Goal: Task Accomplishment & Management: Complete application form

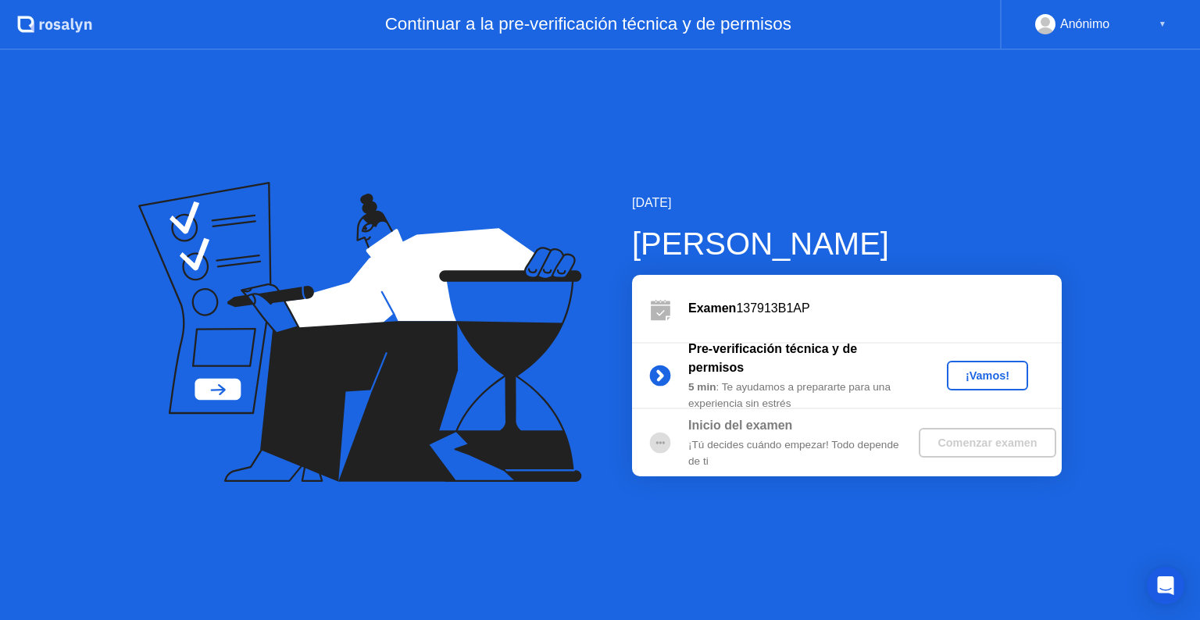
click at [976, 375] on div "¡Vamos!" at bounding box center [987, 376] width 69 height 13
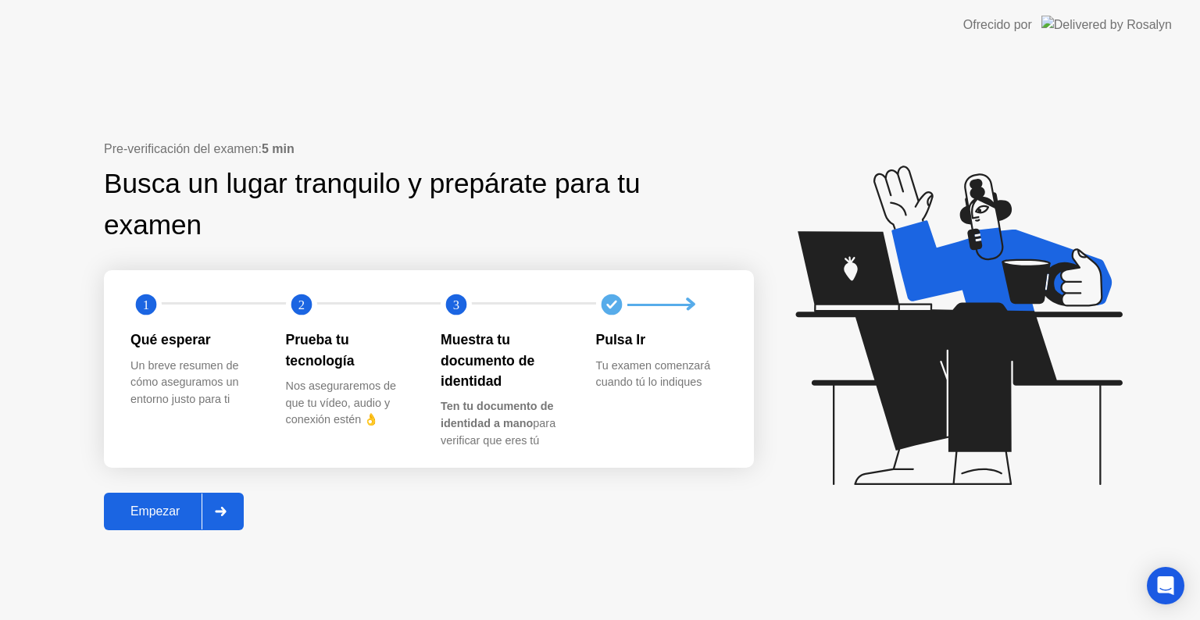
click at [147, 505] on div "Empezar" at bounding box center [155, 512] width 93 height 14
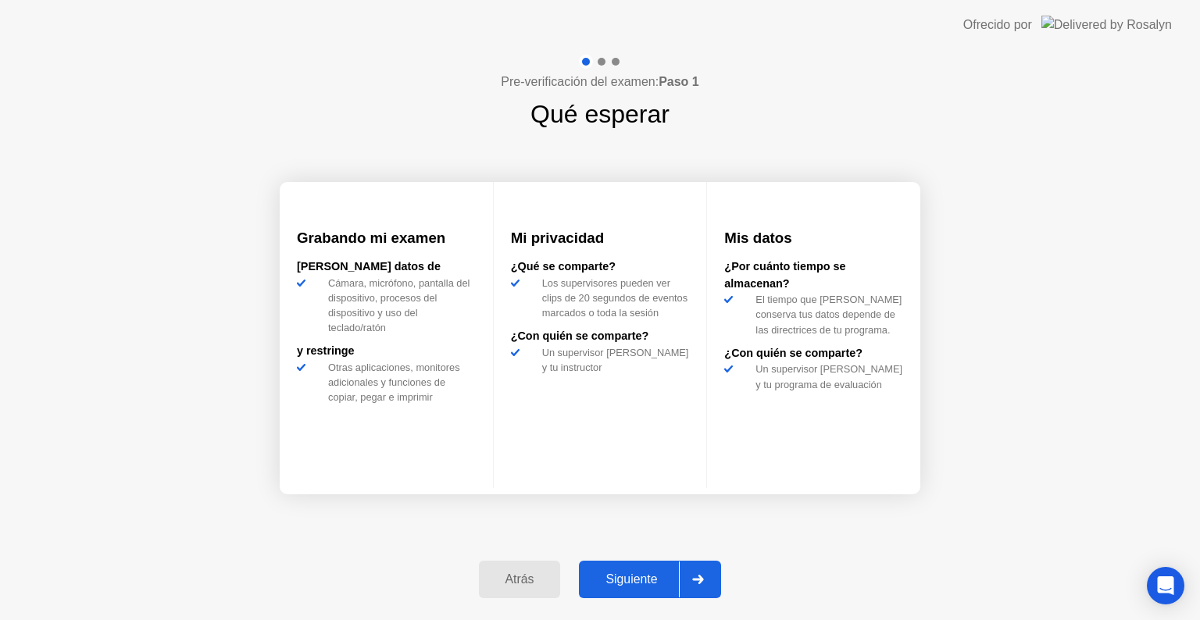
click at [622, 569] on button "Siguiente" at bounding box center [650, 580] width 142 height 38
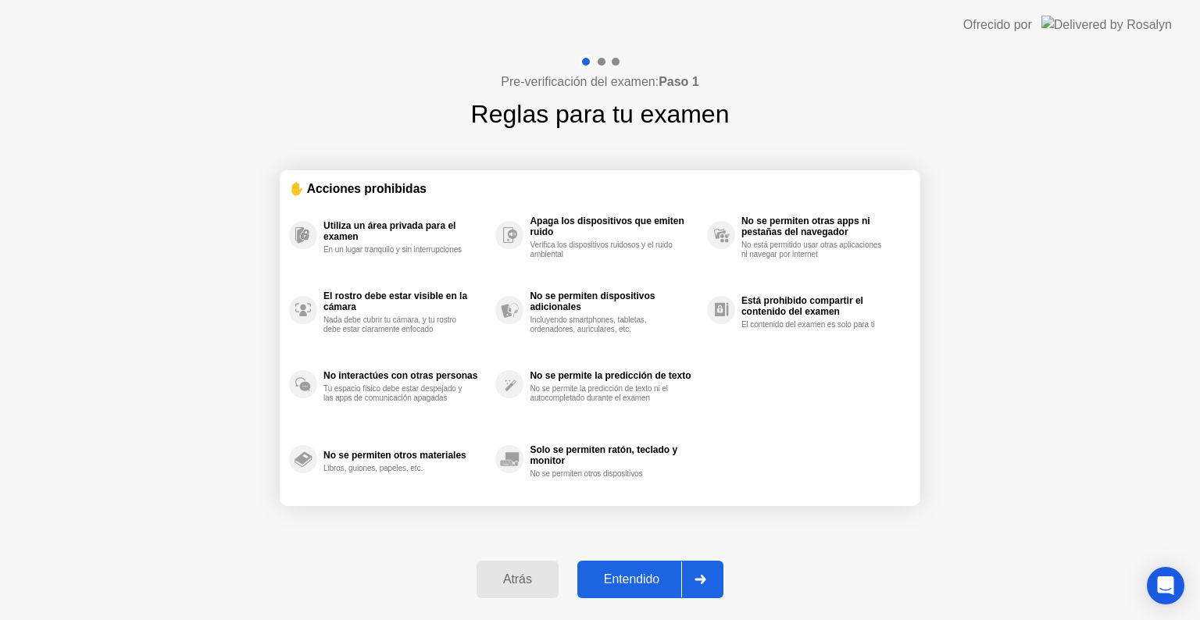
click at [513, 575] on div "Atrás" at bounding box center [517, 580] width 73 height 14
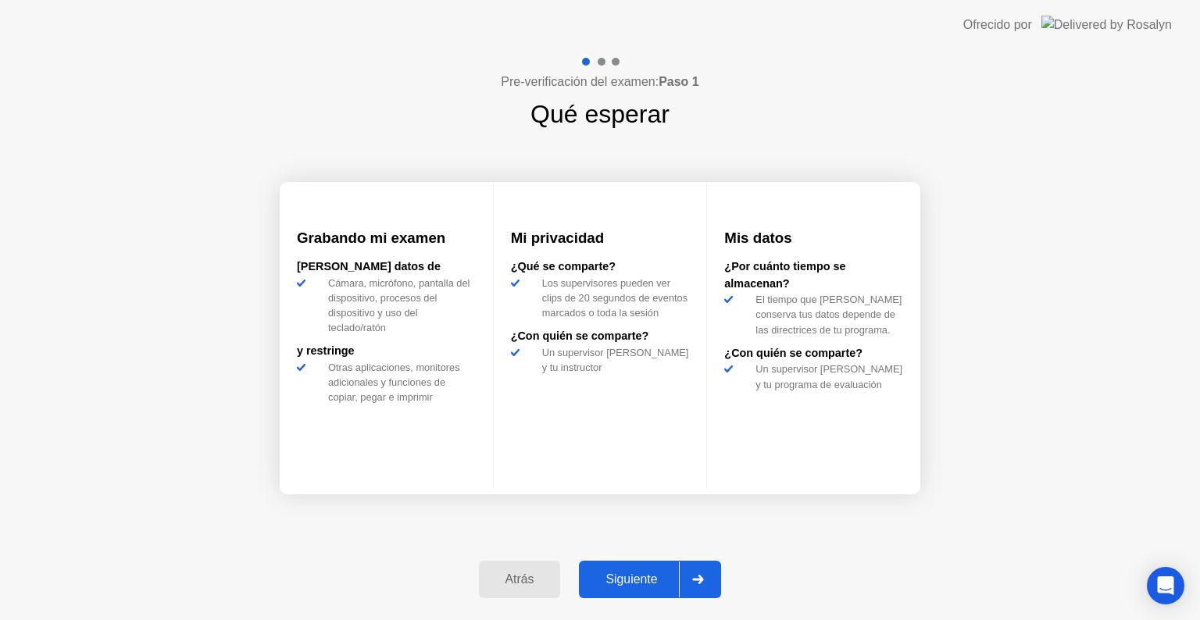
click at [624, 569] on button "Siguiente" at bounding box center [650, 580] width 142 height 38
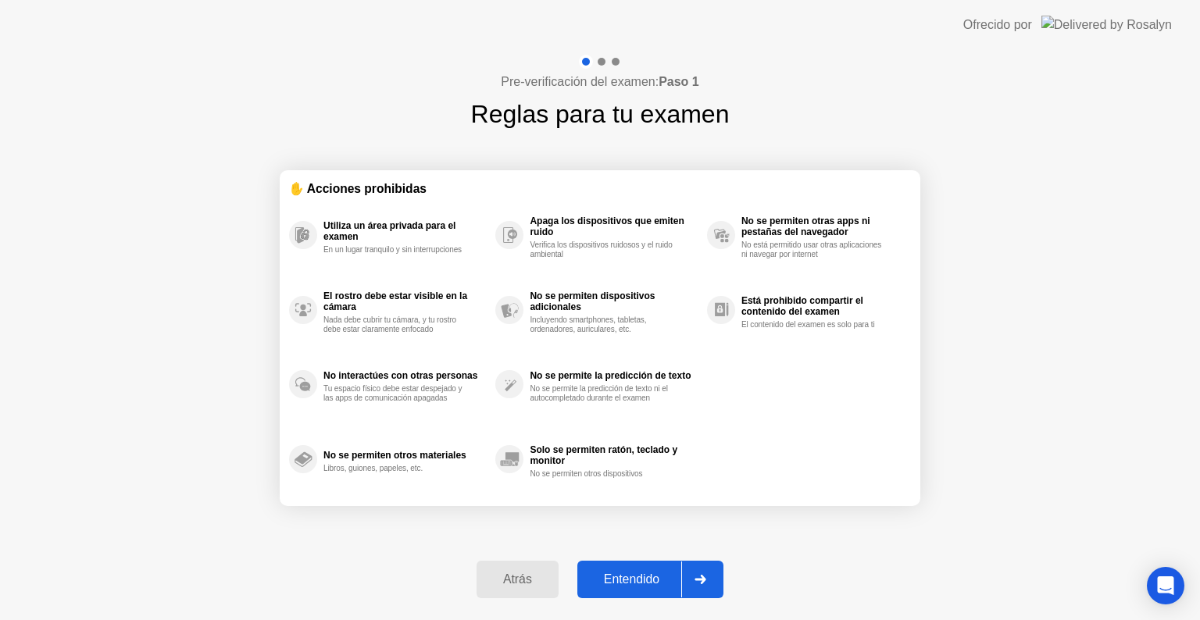
click at [624, 569] on button "Entendido" at bounding box center [650, 580] width 146 height 38
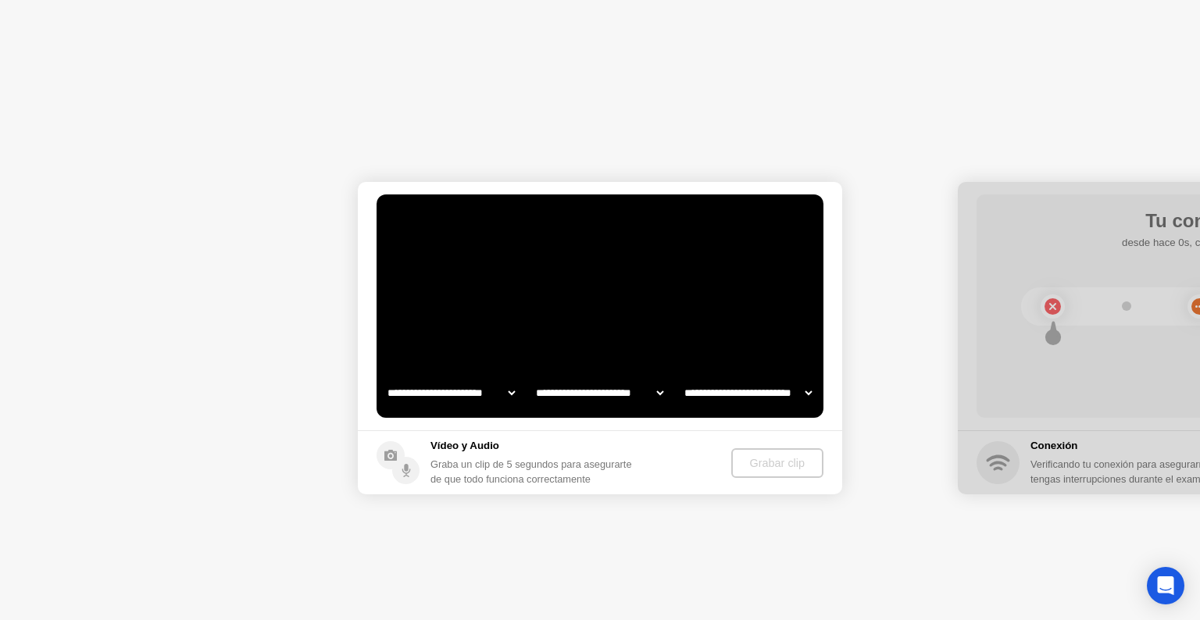
select select "**********"
select select "*******"
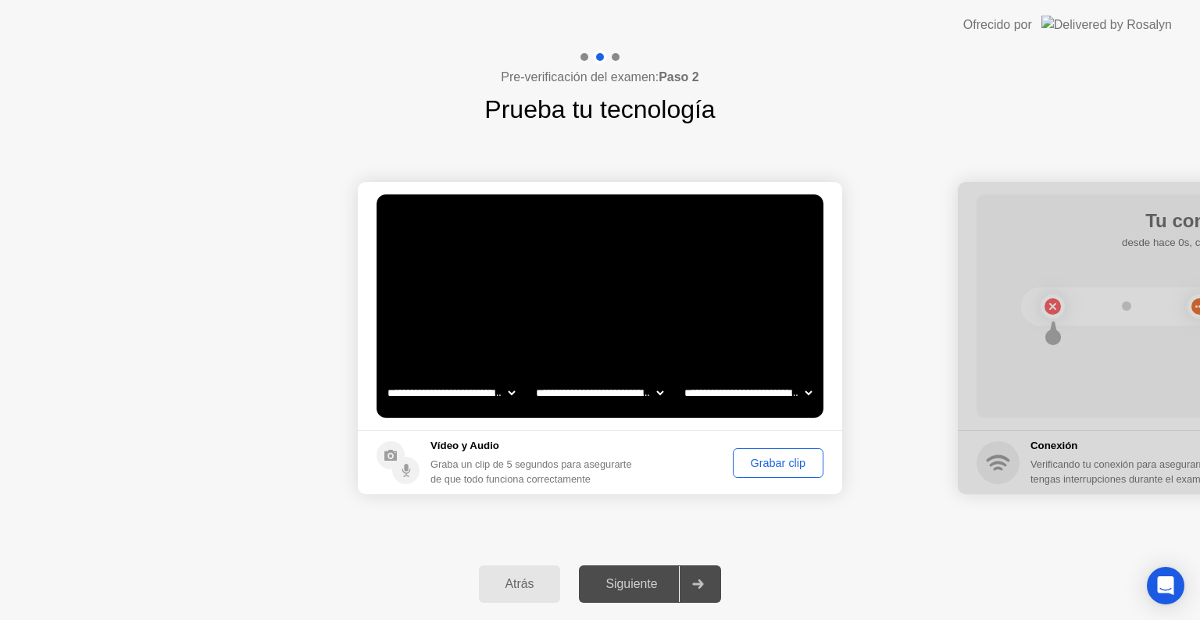
click at [765, 469] on div "Grabar clip" at bounding box center [778, 463] width 80 height 13
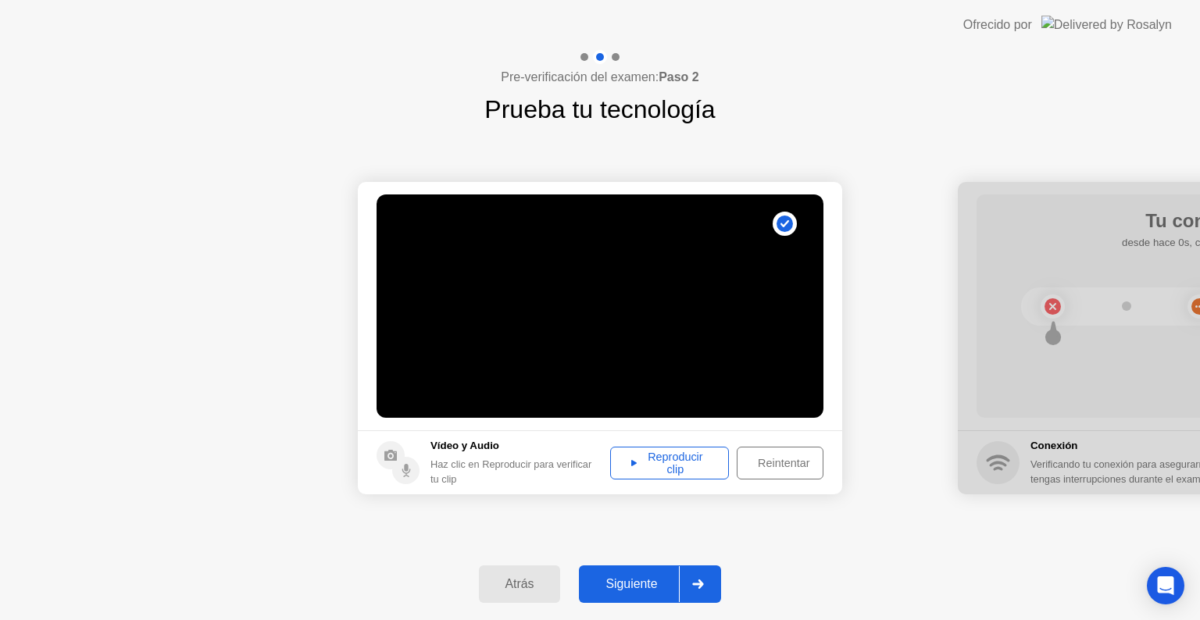
click at [653, 581] on div "Siguiente" at bounding box center [631, 584] width 95 height 14
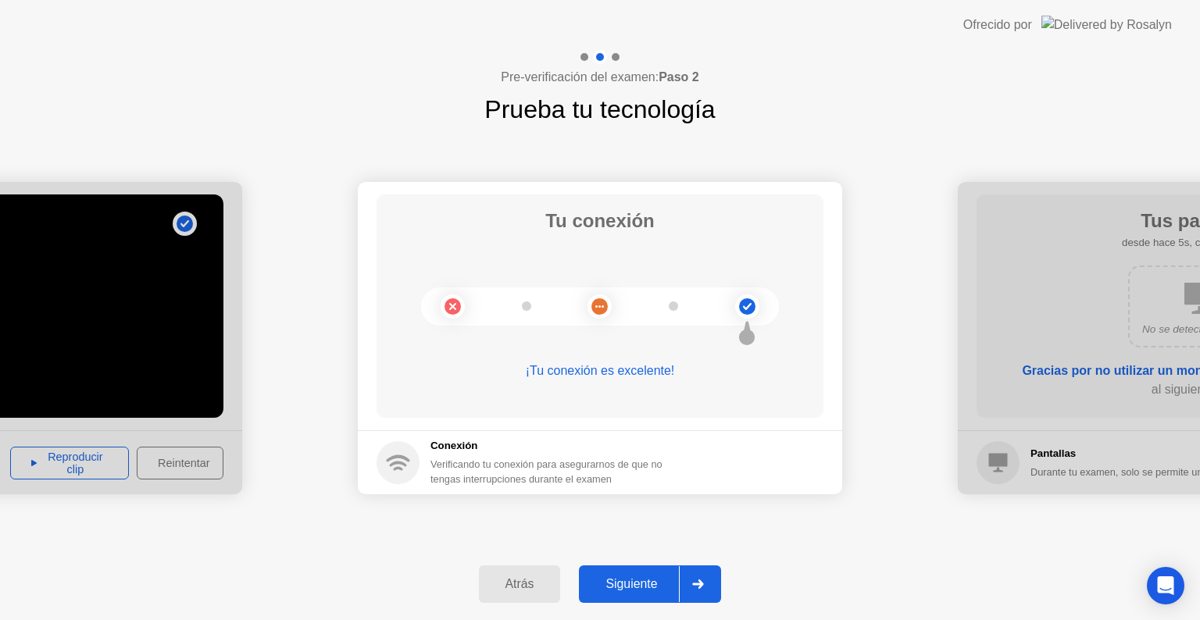
click at [653, 581] on div "Siguiente" at bounding box center [631, 584] width 95 height 14
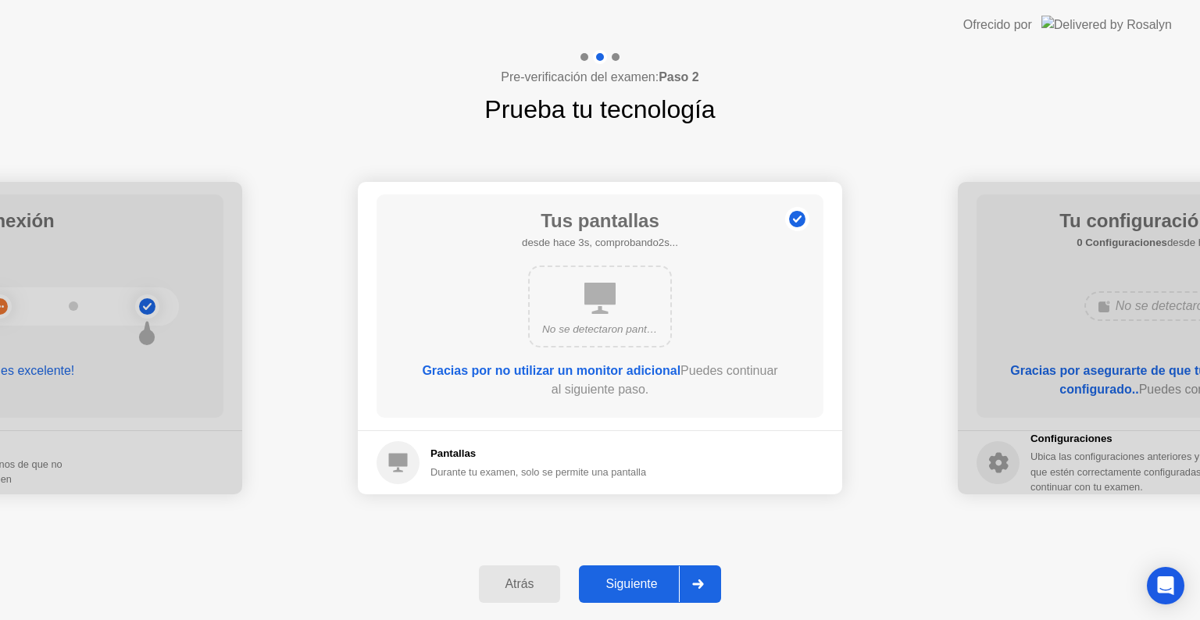
click at [653, 581] on div "Siguiente" at bounding box center [631, 584] width 95 height 14
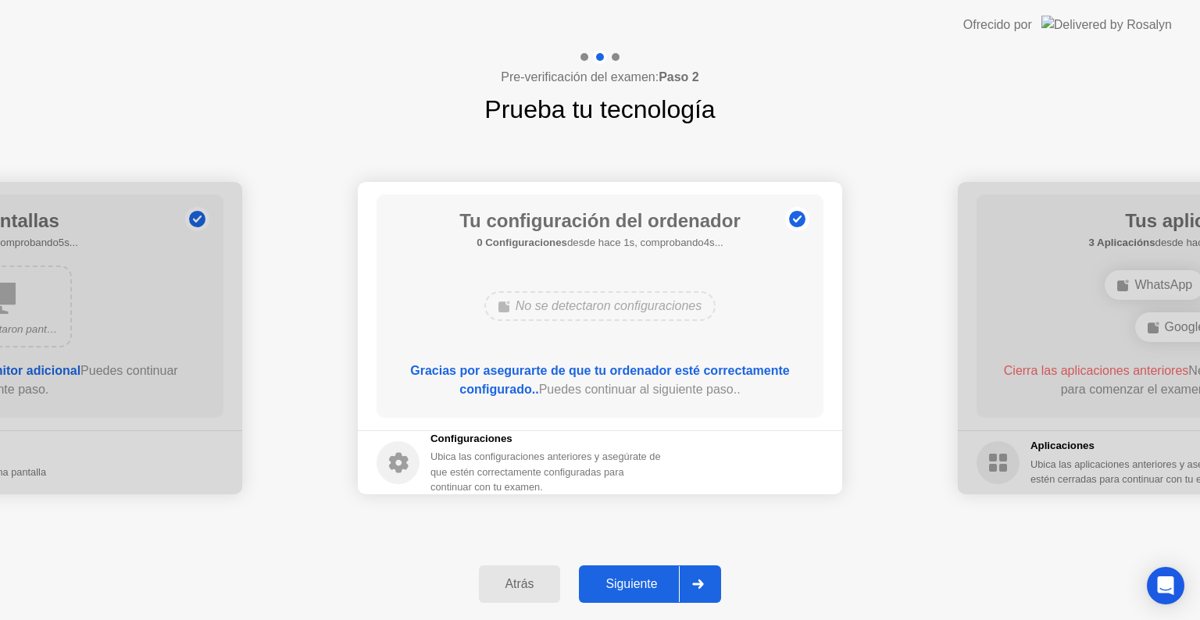
click at [653, 581] on div "Siguiente" at bounding box center [631, 584] width 95 height 14
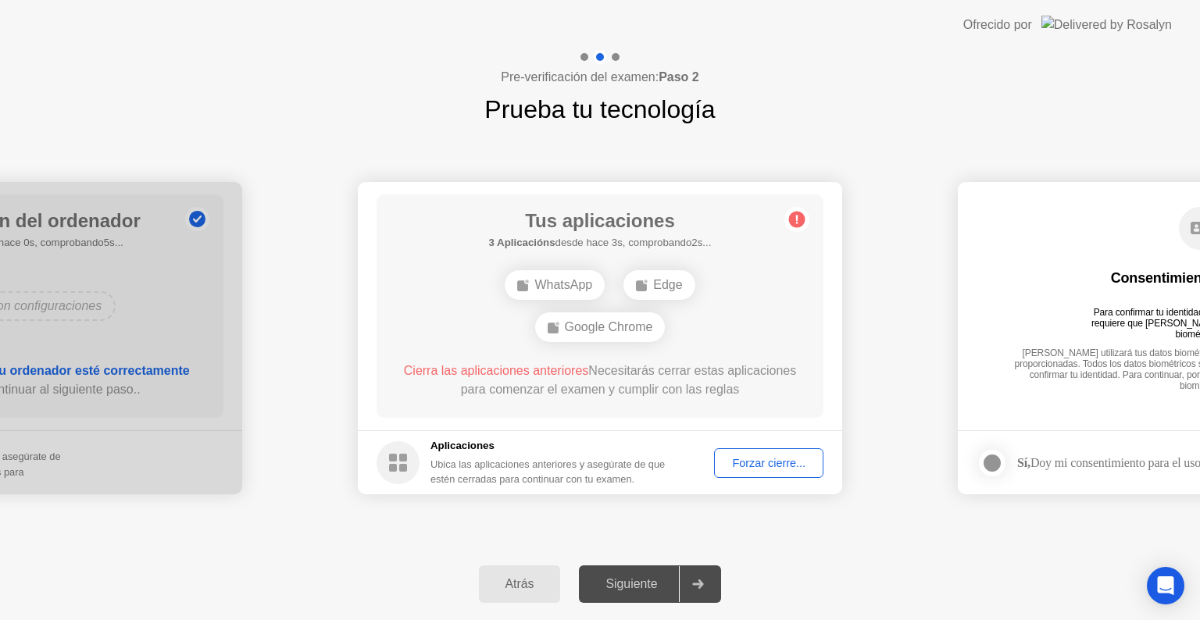
click at [770, 467] on div "Forzar cierre..." at bounding box center [769, 463] width 98 height 13
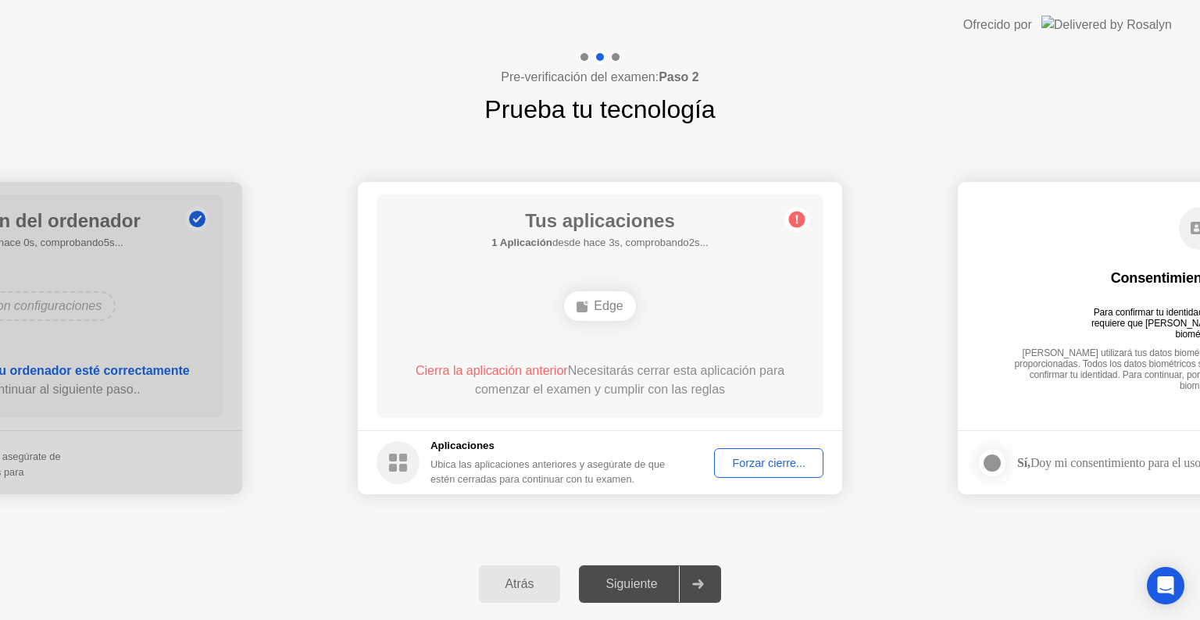
click at [732, 473] on button "Forzar cierre..." at bounding box center [768, 464] width 109 height 30
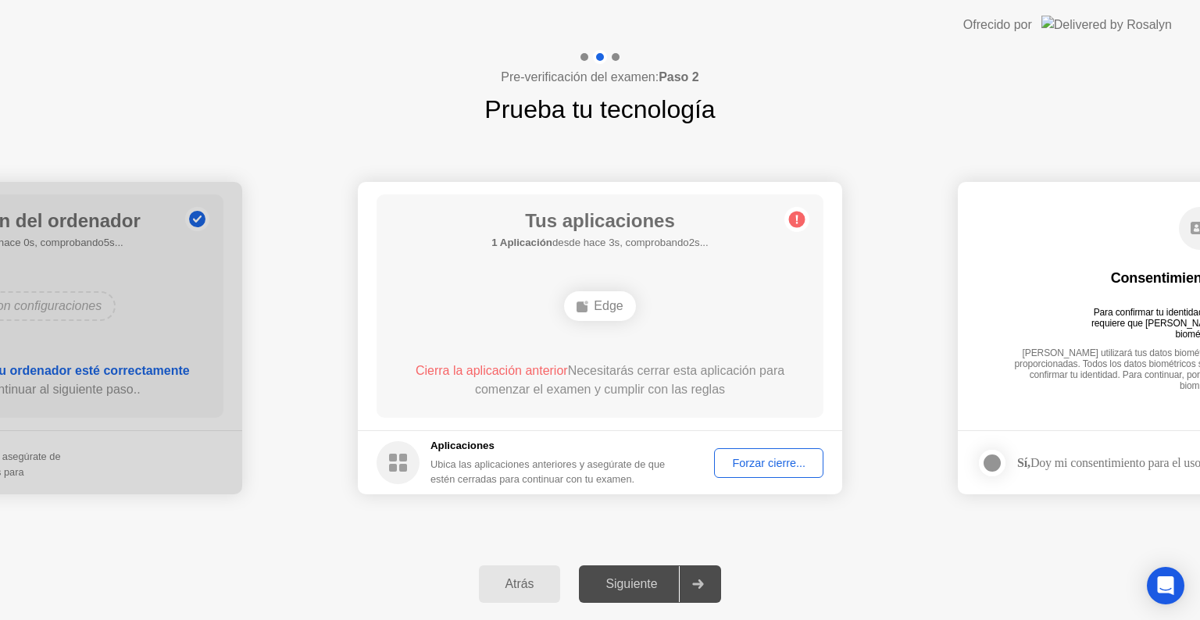
click at [756, 469] on div "Forzar cierre..." at bounding box center [769, 463] width 98 height 13
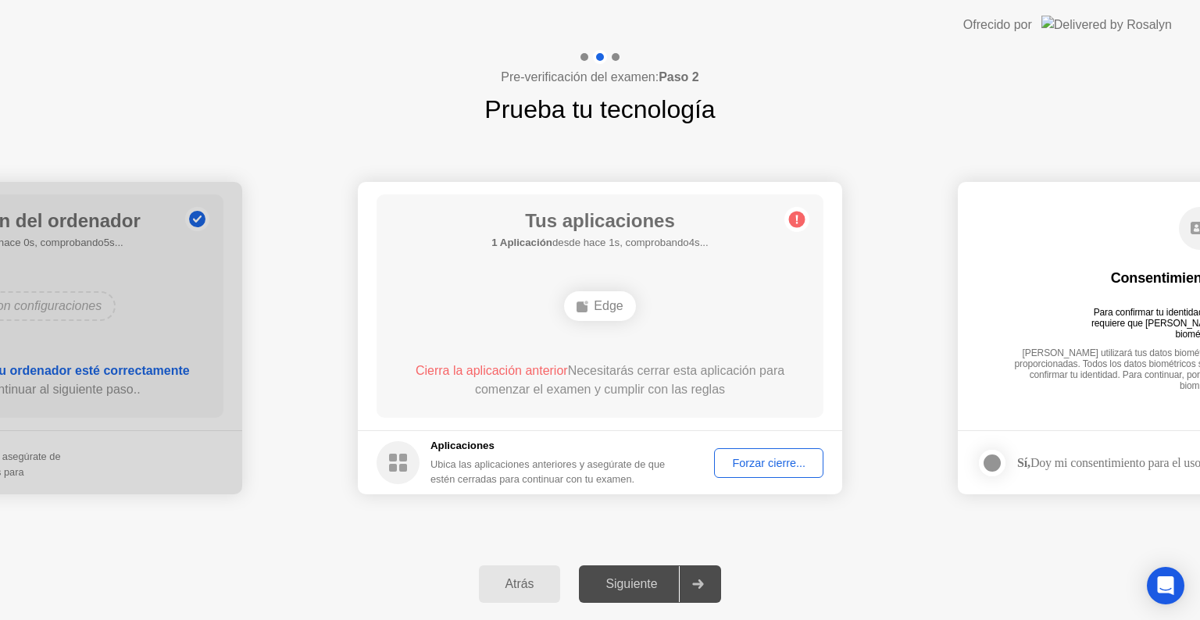
click at [740, 463] on div "Forzar cierre..." at bounding box center [769, 463] width 98 height 13
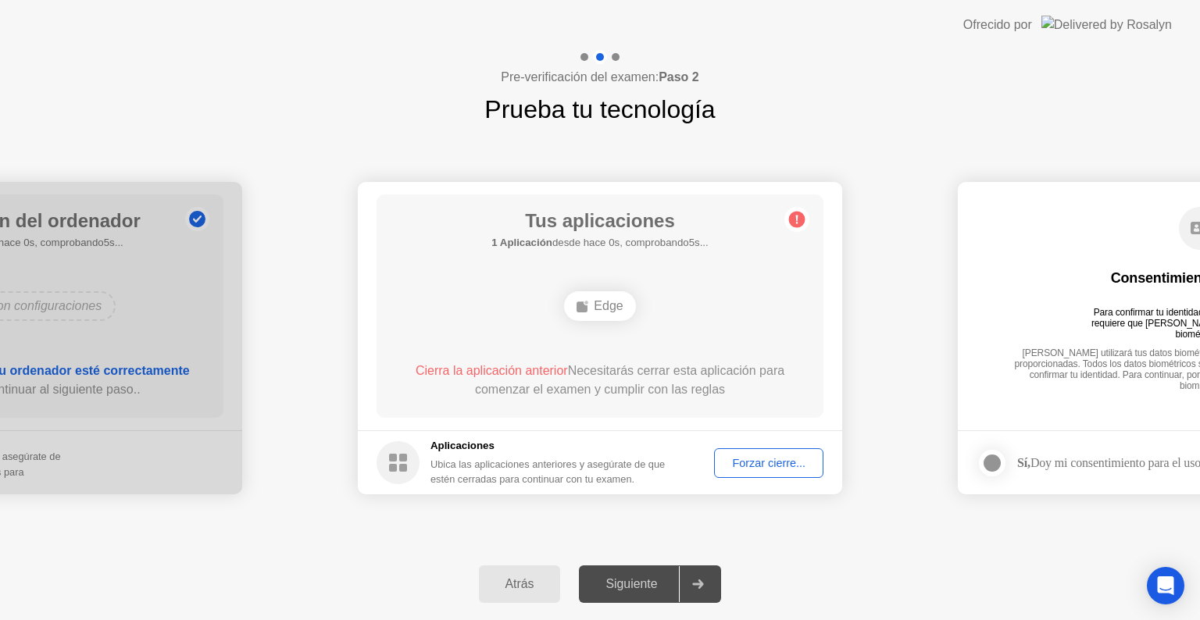
click at [640, 591] on div "Siguiente" at bounding box center [631, 584] width 95 height 14
click at [782, 460] on div "Forzar cierre..." at bounding box center [769, 463] width 98 height 13
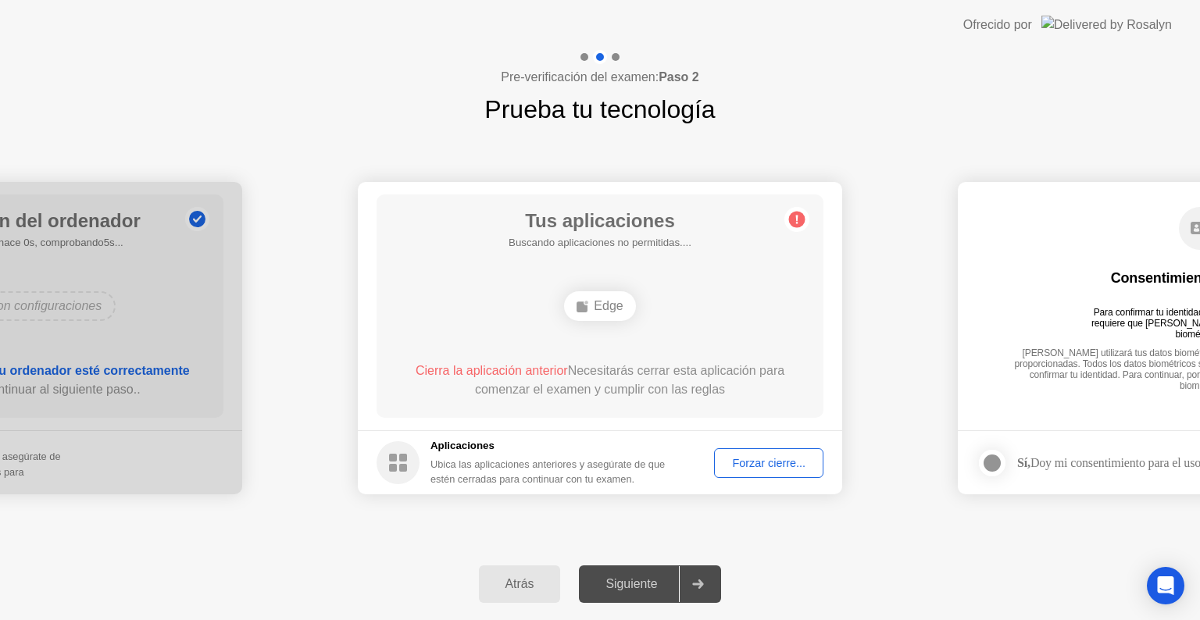
click at [1096, 80] on div "Pre-verificación del examen: Paso 2 Prueba tu tecnología" at bounding box center [600, 89] width 1200 height 78
click at [750, 459] on div "Forzar cierre..." at bounding box center [769, 463] width 98 height 13
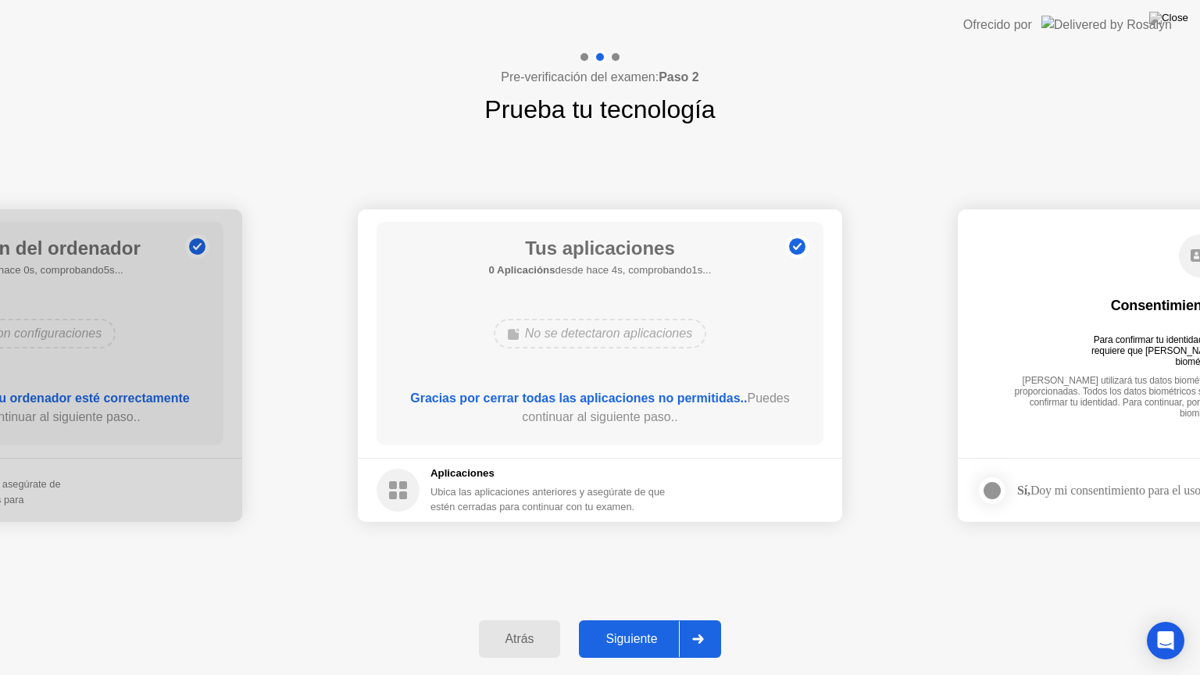
click at [646, 620] on div "Siguiente" at bounding box center [631, 639] width 95 height 14
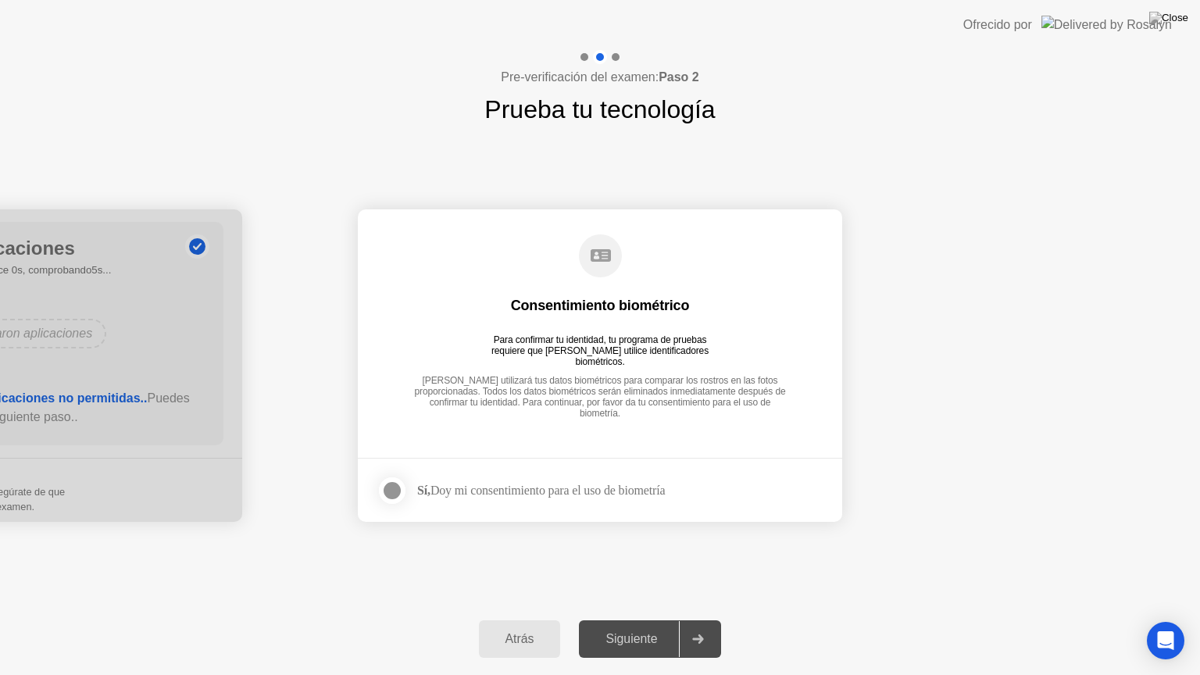
click at [492, 490] on div "Sí, Doy mi consentimiento para el uso de biometría" at bounding box center [541, 490] width 248 height 15
click at [400, 491] on div at bounding box center [392, 490] width 19 height 19
click at [633, 620] on div "Siguiente" at bounding box center [631, 639] width 95 height 14
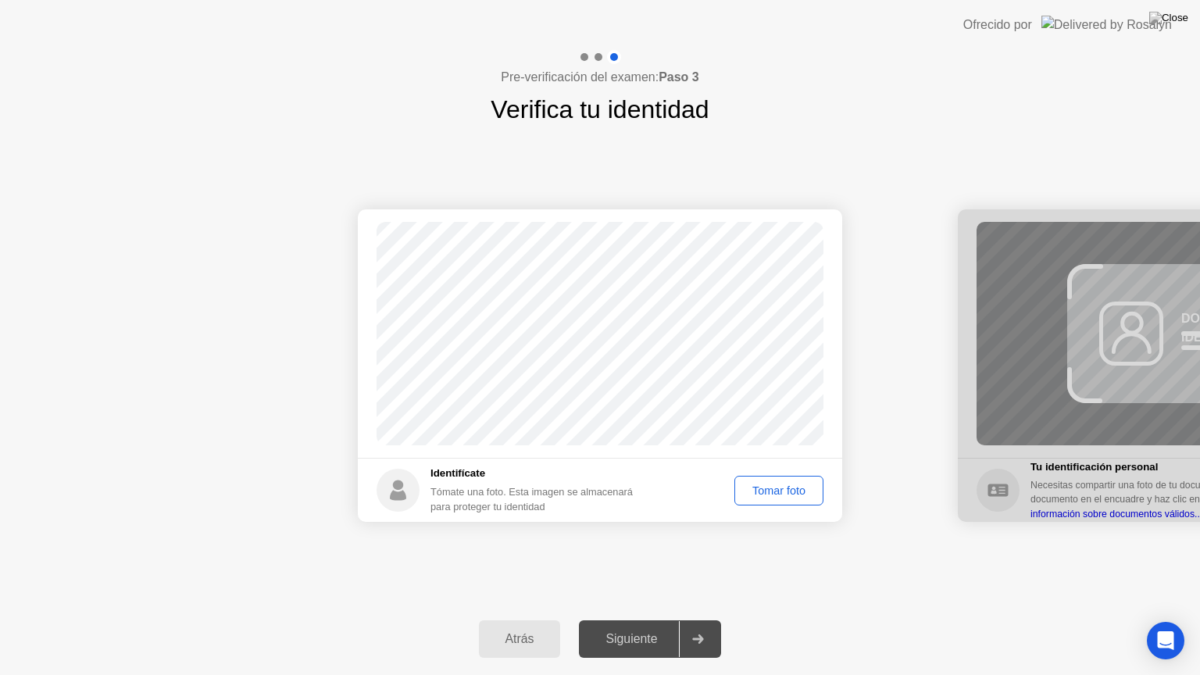
click at [786, 485] on div "Tomar foto" at bounding box center [779, 490] width 78 height 13
click at [647, 620] on button "Siguiente" at bounding box center [650, 639] width 142 height 38
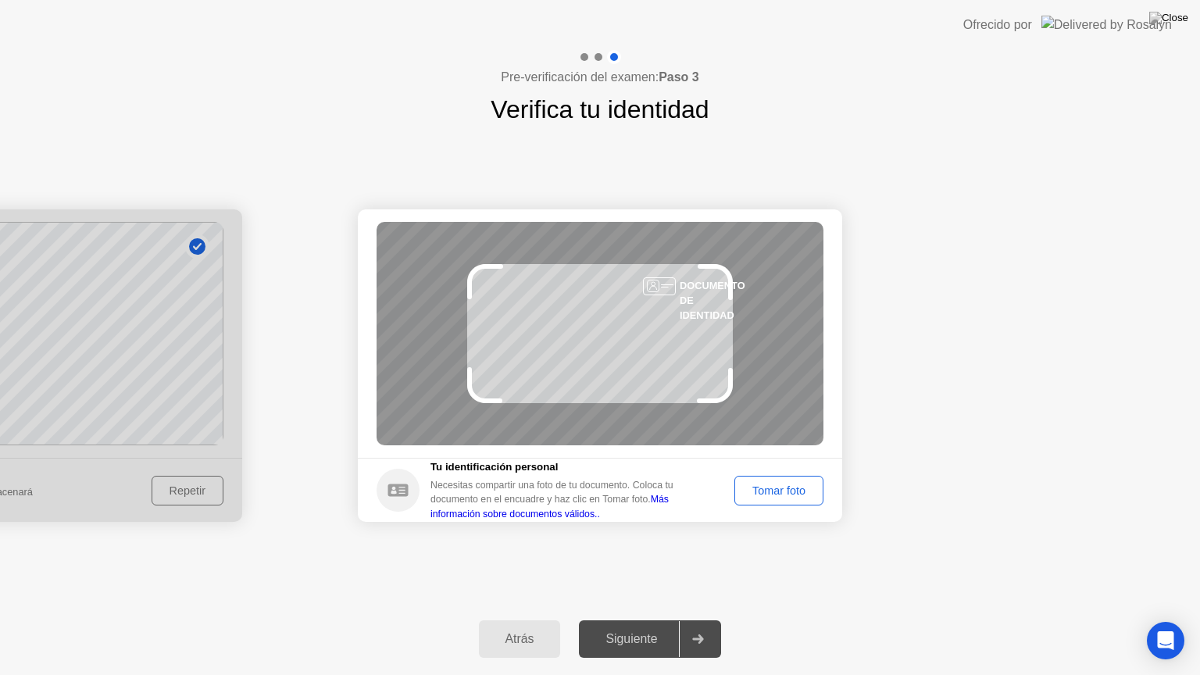
click at [756, 484] on div "Tomar foto" at bounding box center [779, 490] width 78 height 13
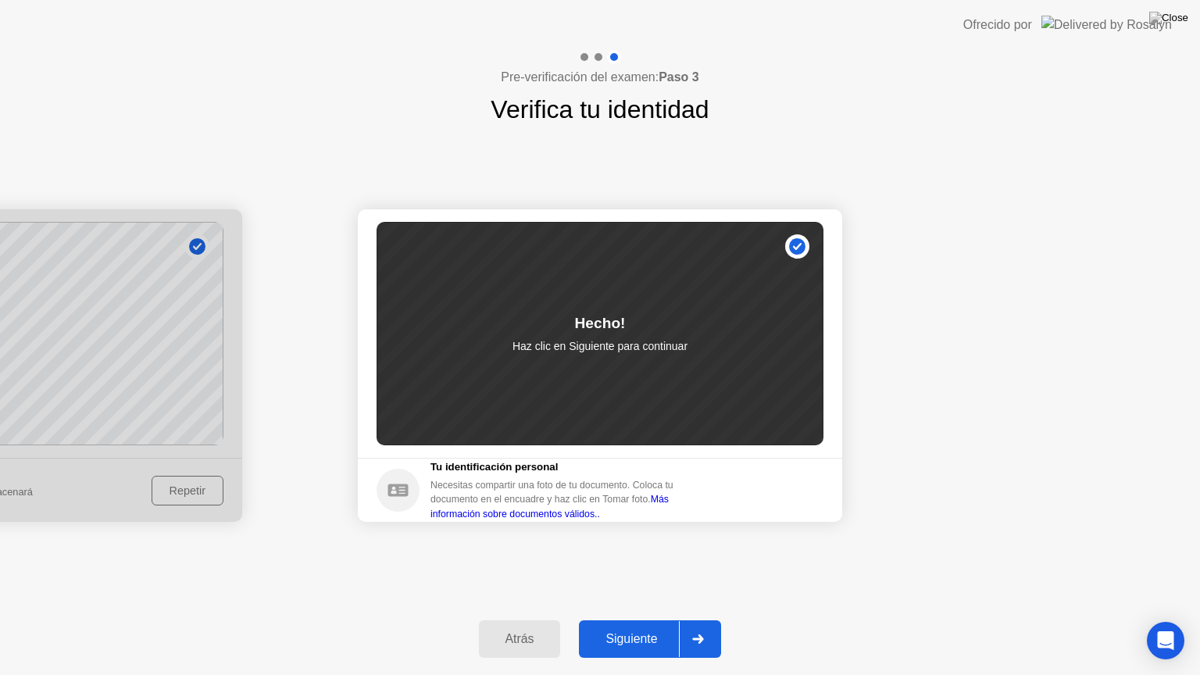
click at [653, 620] on div "Siguiente" at bounding box center [631, 639] width 95 height 14
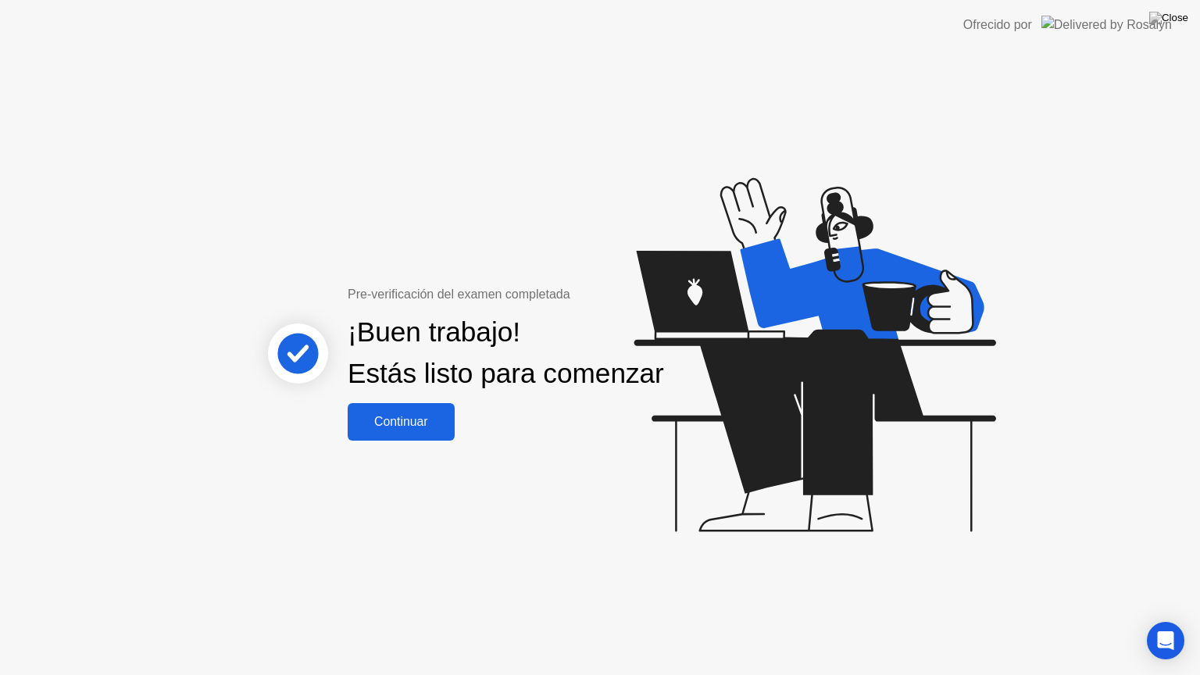
click at [420, 429] on div "Continuar" at bounding box center [401, 422] width 98 height 14
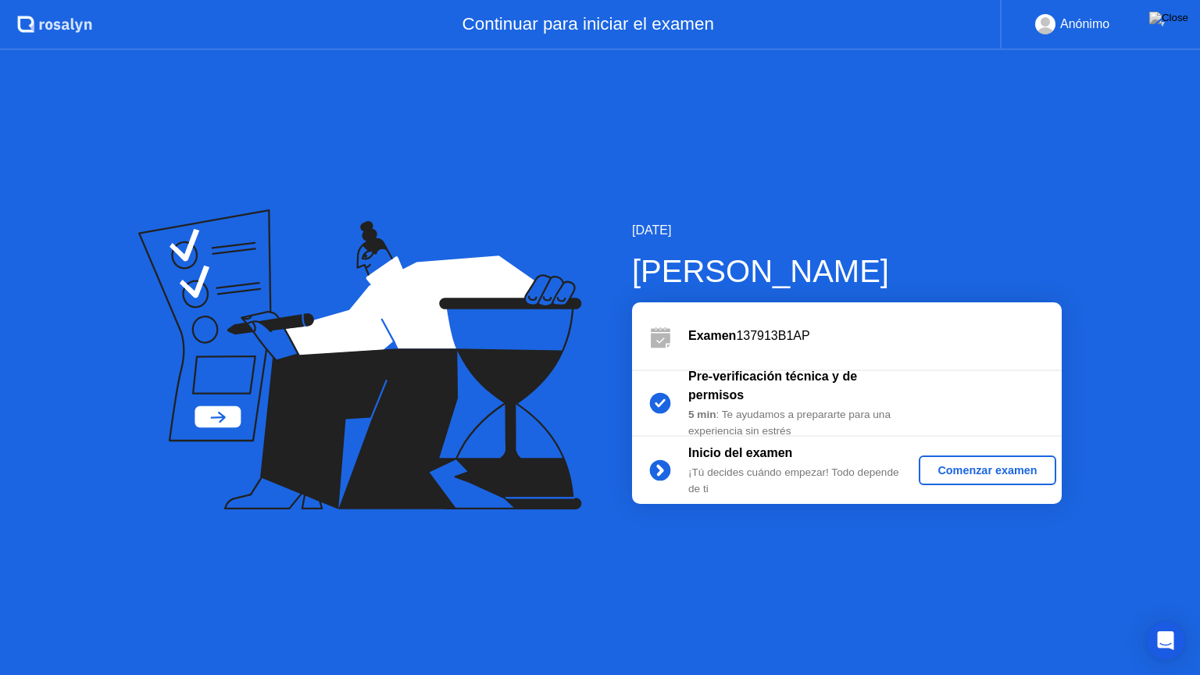
click at [935, 470] on div "Comenzar examen" at bounding box center [987, 470] width 124 height 13
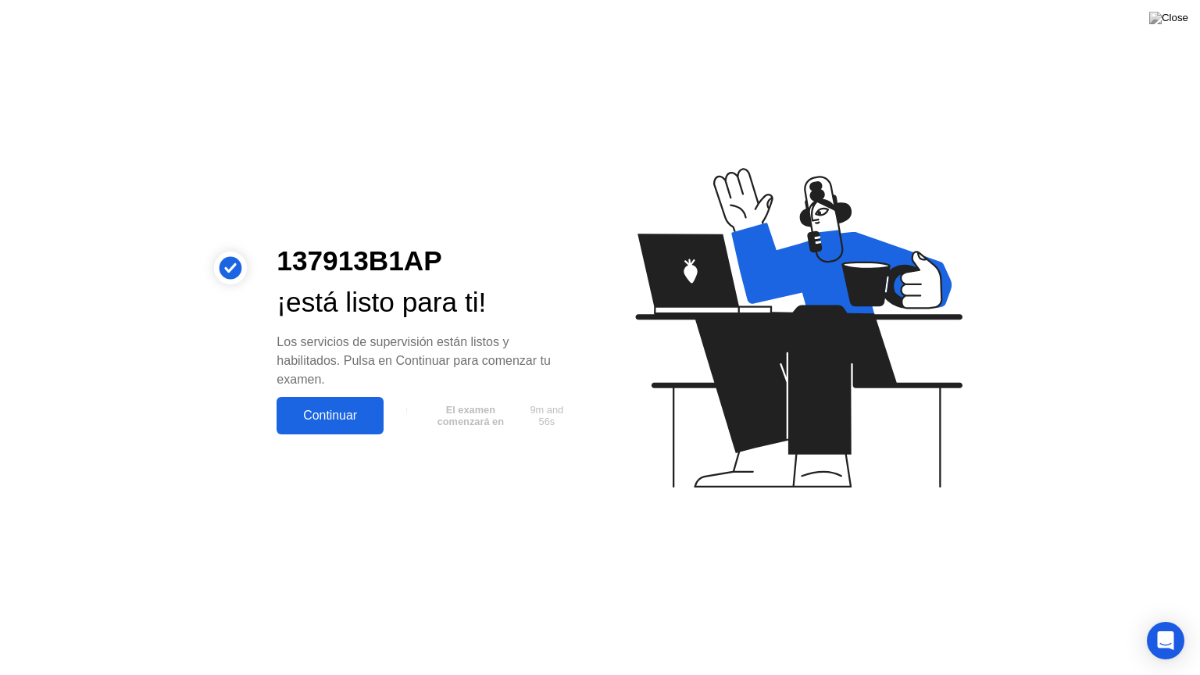
click at [334, 409] on div "Continuar" at bounding box center [330, 416] width 98 height 14
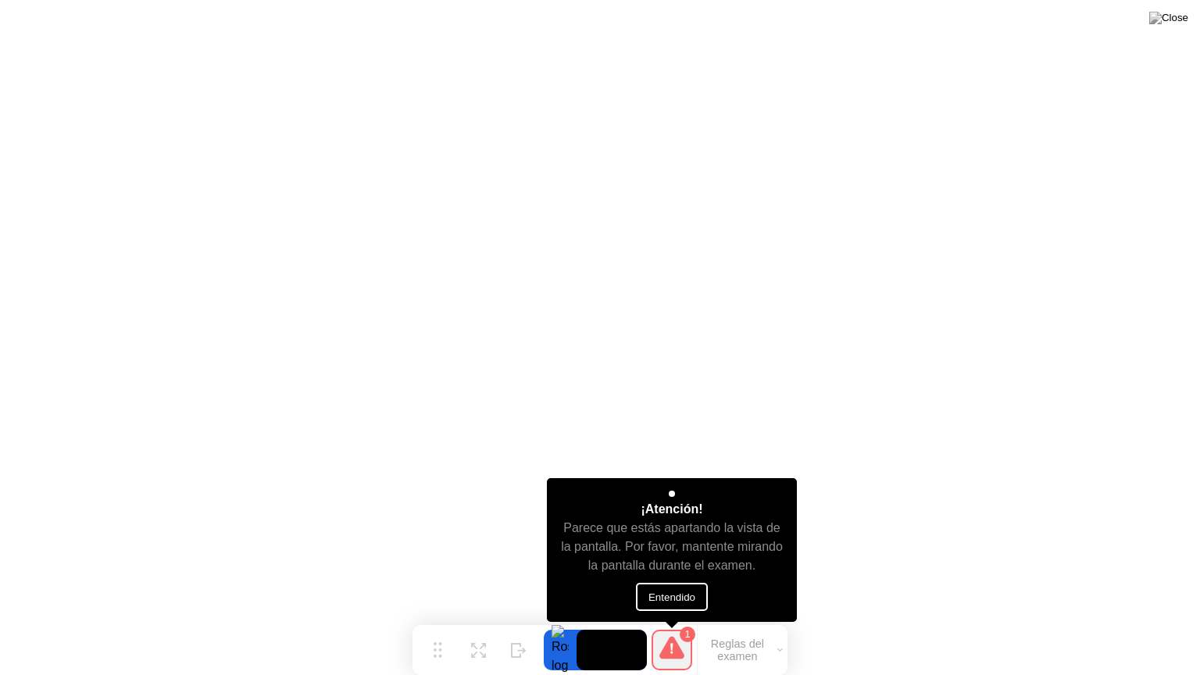
click at [675, 592] on button "Entendido" at bounding box center [672, 597] width 72 height 28
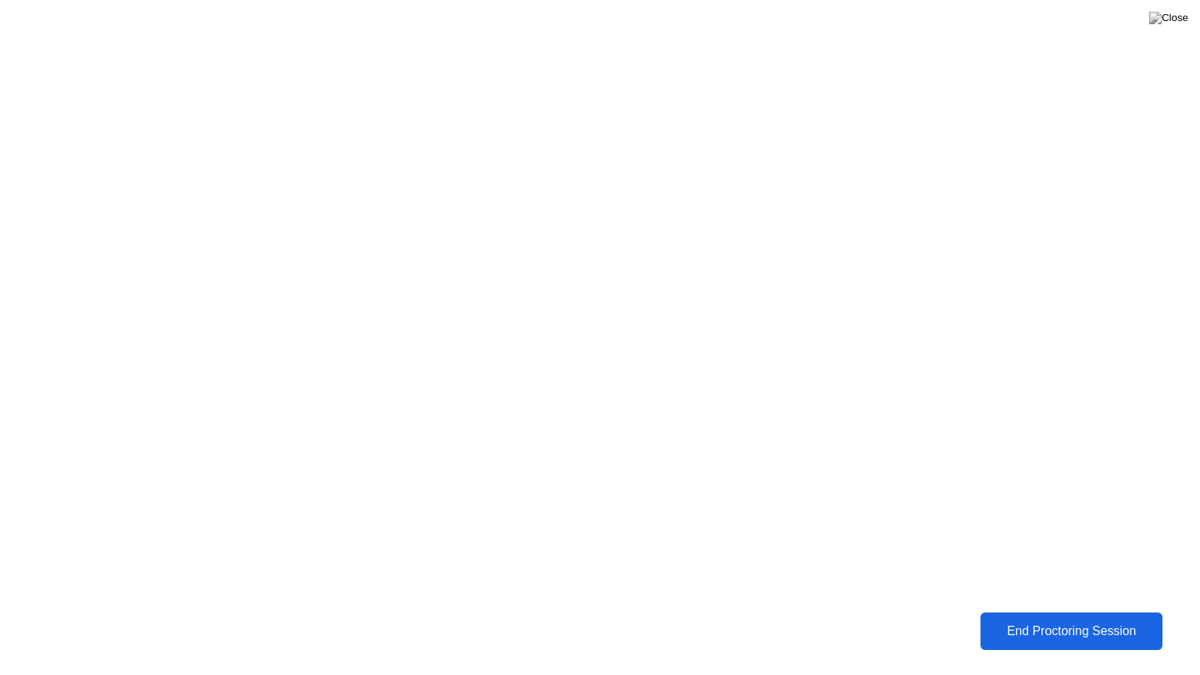
click at [1061, 620] on button "End Proctoring Session" at bounding box center [1071, 632] width 183 height 38
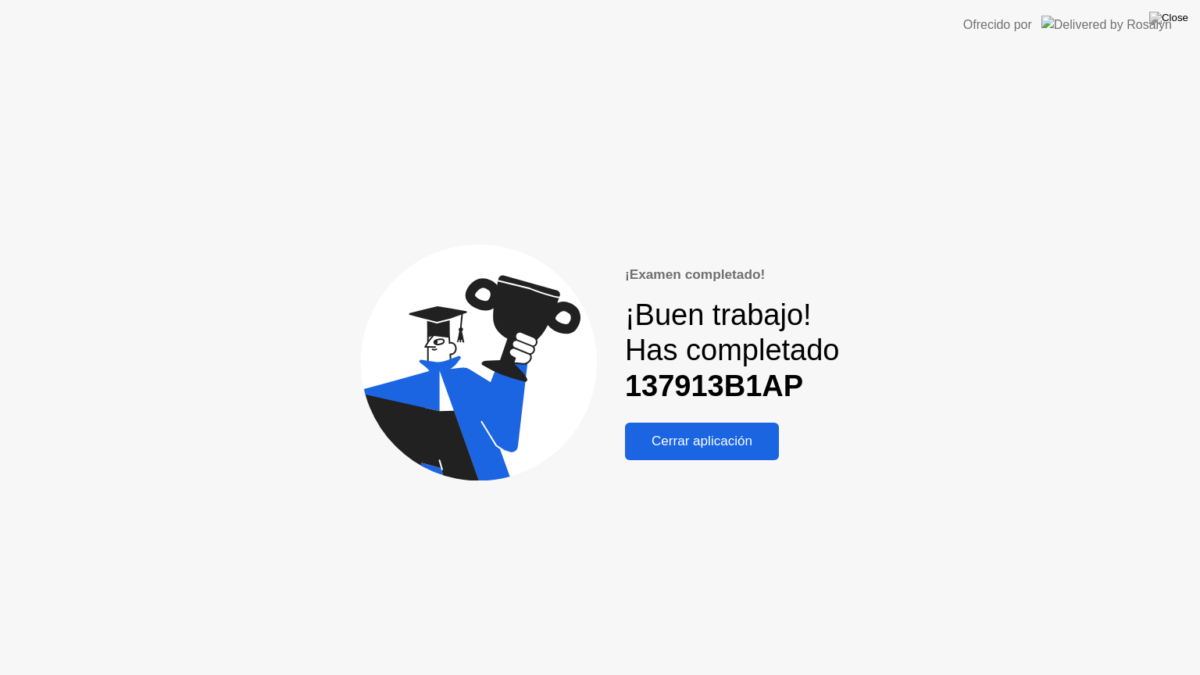
click at [731, 449] on div "Cerrar aplicación" at bounding box center [702, 442] width 145 height 16
